Goal: Information Seeking & Learning: Find specific fact

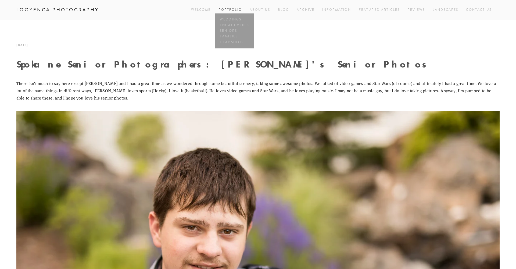
click at [234, 11] on link "Portfolio" at bounding box center [230, 10] width 23 height 5
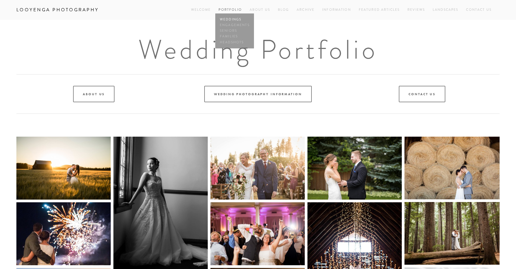
click at [231, 19] on link "Weddings" at bounding box center [235, 20] width 32 height 6
click at [281, 10] on link "Blog" at bounding box center [283, 9] width 11 height 7
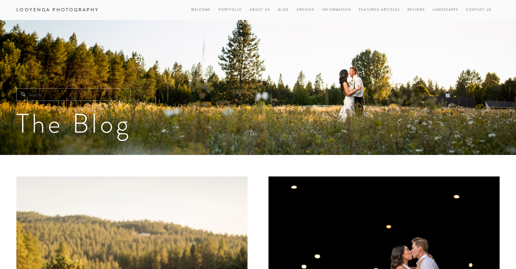
click at [123, 103] on div at bounding box center [73, 95] width 123 height 22
click at [114, 101] on div at bounding box center [73, 95] width 123 height 22
click at [105, 95] on input "Search" at bounding box center [73, 94] width 114 height 13
type input "[PERSON_NAME]"
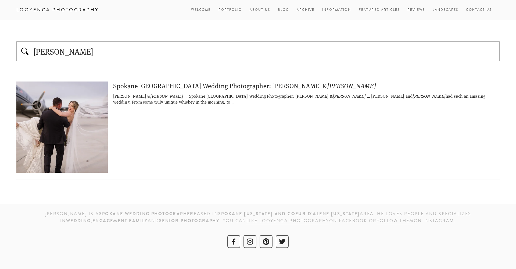
click at [159, 99] on div "Spokane [GEOGRAPHIC_DATA] Wedding Photographer: [PERSON_NAME] & [PERSON_NAME] &…" at bounding box center [258, 127] width 484 height 104
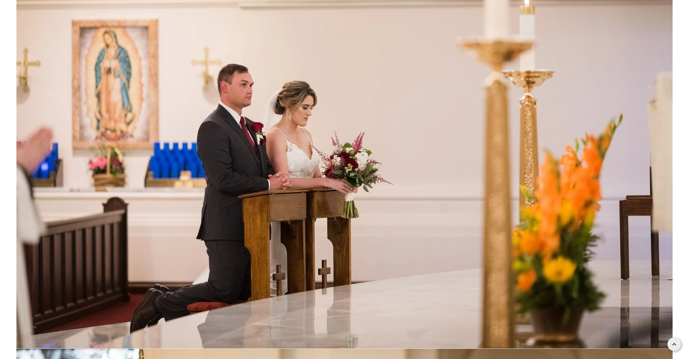
scroll to position [36987, 0]
